Goal: Transaction & Acquisition: Purchase product/service

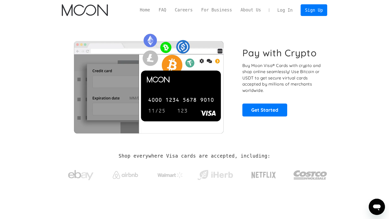
click at [286, 10] on link "Log In" at bounding box center [285, 10] width 24 height 11
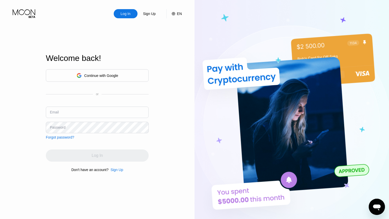
type input "andrey2004@gmail.com"
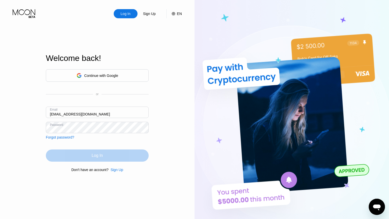
click at [104, 154] on div "Log In" at bounding box center [97, 155] width 103 height 12
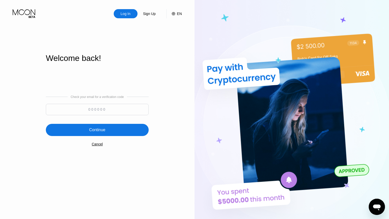
click at [114, 108] on input at bounding box center [97, 109] width 103 height 11
paste input "582721"
type input "582721"
click at [99, 125] on div "Continue" at bounding box center [97, 130] width 103 height 12
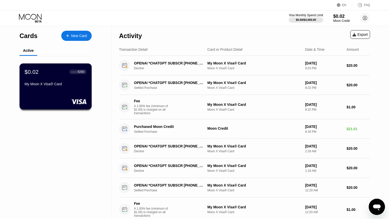
click at [62, 86] on div "My Moon X Visa® Card" at bounding box center [56, 84] width 62 height 4
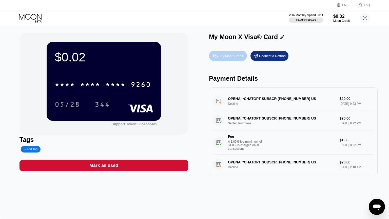
click at [230, 58] on div "Buy Moon Credit" at bounding box center [231, 56] width 25 height 4
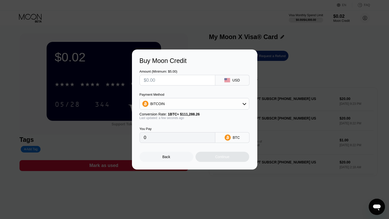
click at [192, 81] on input "text" at bounding box center [177, 80] width 67 height 10
type input "$2"
type input "0.00001798"
type input "$21"
type input "0.00018870"
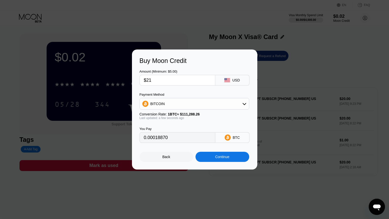
type input "$21"
click at [188, 102] on div "BITCOIN" at bounding box center [194, 104] width 109 height 10
click at [179, 130] on div "USDT on TRON" at bounding box center [198, 129] width 96 height 4
type input "21.21"
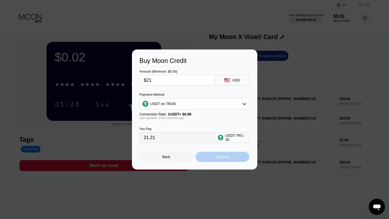
click at [219, 158] on div "Continue" at bounding box center [222, 157] width 14 height 4
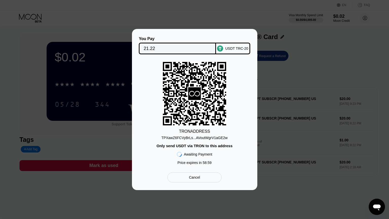
click at [196, 139] on div "TPXawZ6FCVyBrLs...AVoutWgrV1aGE2w" at bounding box center [194, 138] width 66 height 4
drag, startPoint x: 184, startPoint y: 46, endPoint x: 140, endPoint y: 49, distance: 43.9
click at [144, 49] on input "21.22" at bounding box center [178, 48] width 68 height 10
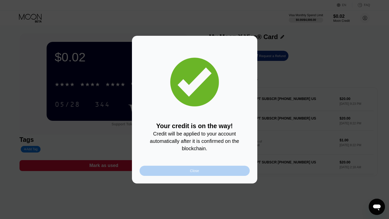
click at [193, 176] on div "Close" at bounding box center [195, 170] width 110 height 10
